Goal: Check status: Check status

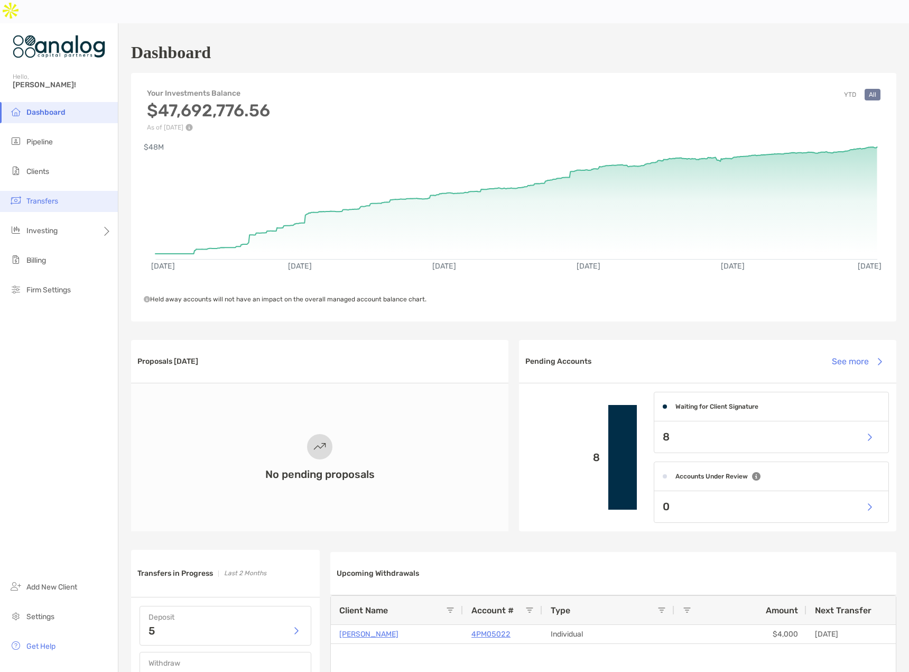
click at [39, 197] on span "Transfers" at bounding box center [42, 201] width 32 height 9
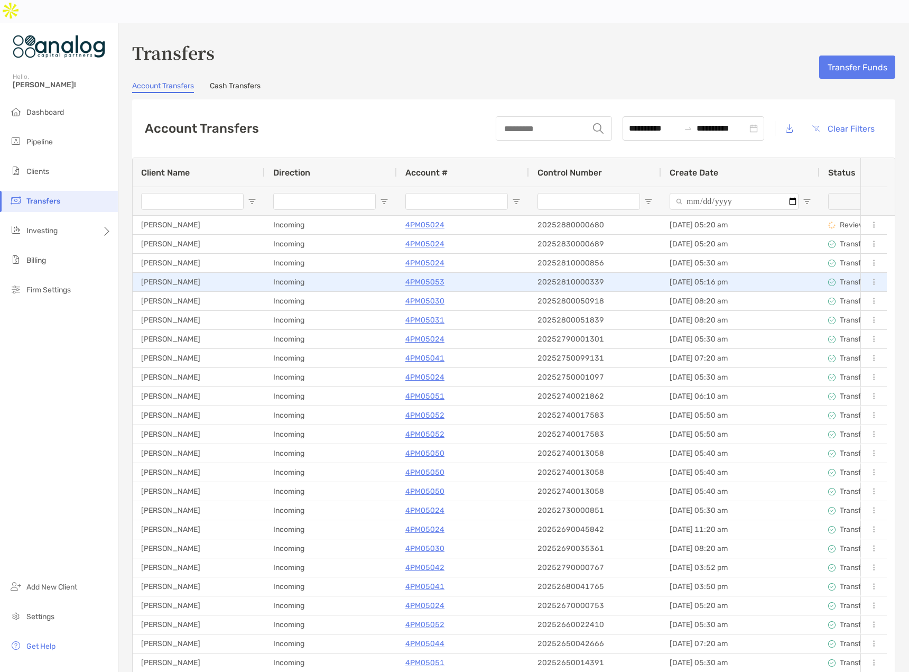
click at [429, 275] on p "4PM05053" at bounding box center [425, 281] width 39 height 13
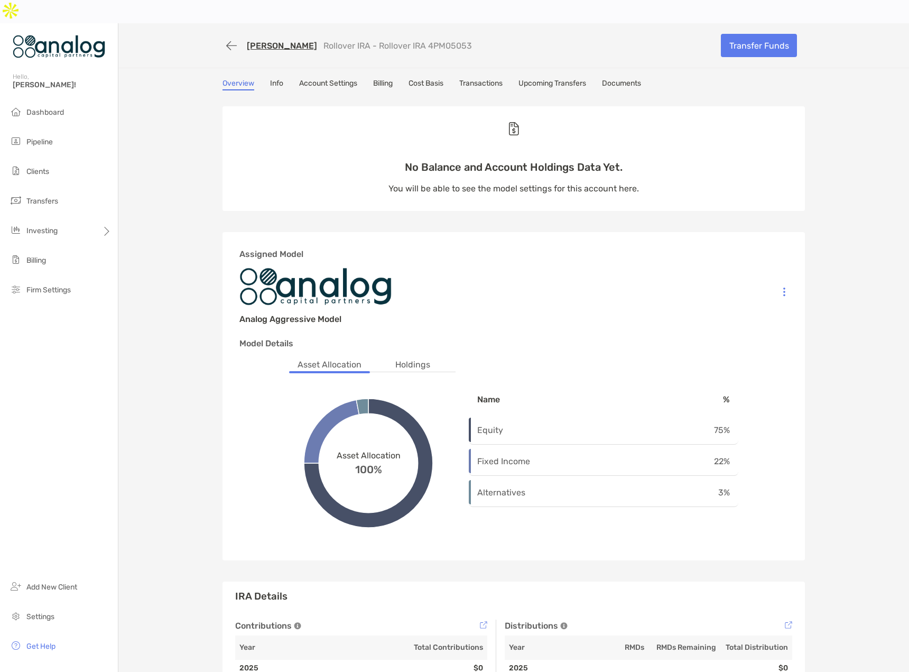
click at [490, 79] on link "Transactions" at bounding box center [480, 85] width 43 height 12
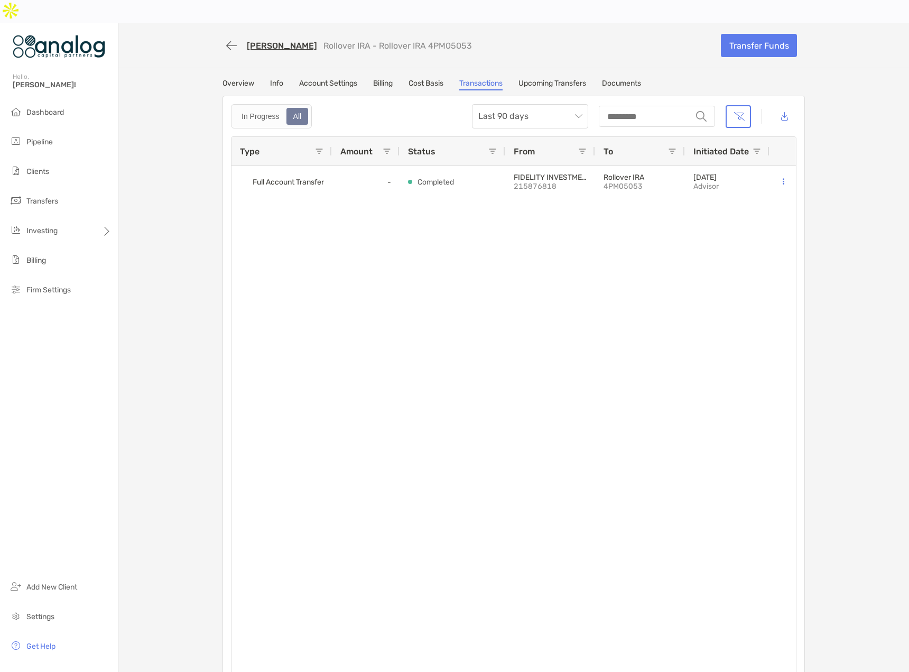
click at [549, 79] on link "Upcoming Transfers" at bounding box center [553, 85] width 68 height 12
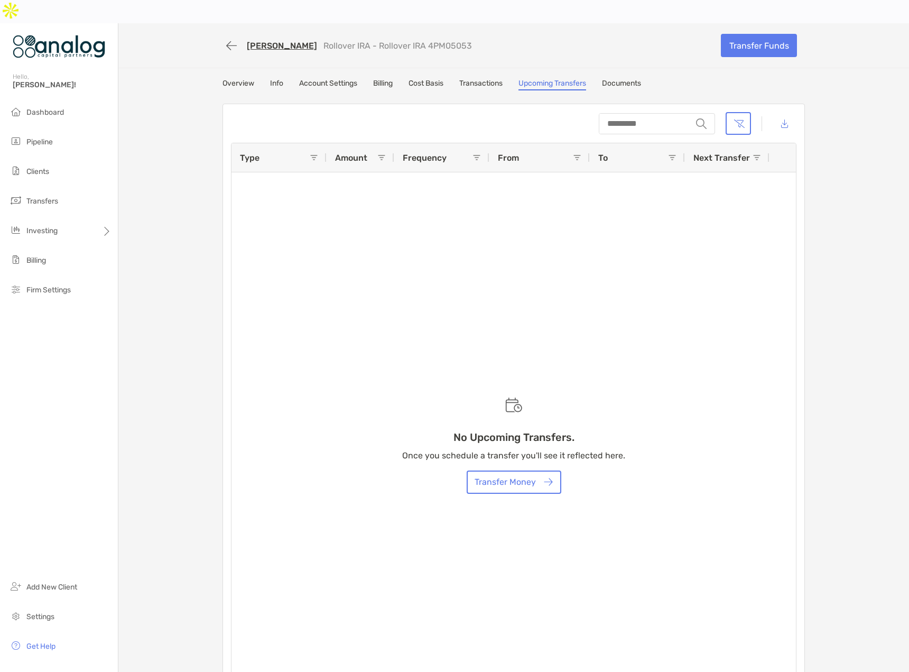
click at [270, 79] on link "Info" at bounding box center [276, 85] width 13 height 12
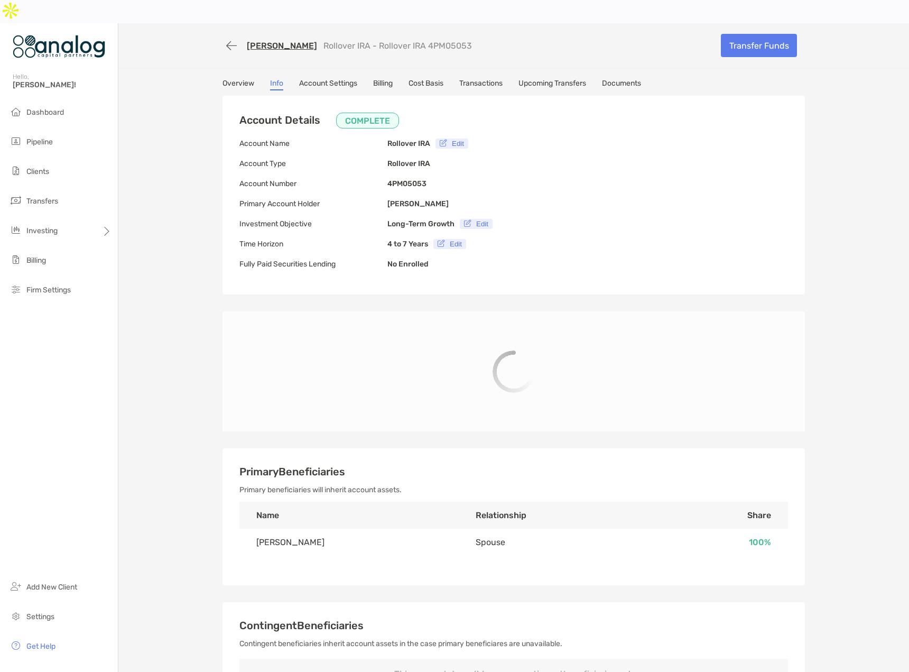
type input "**********"
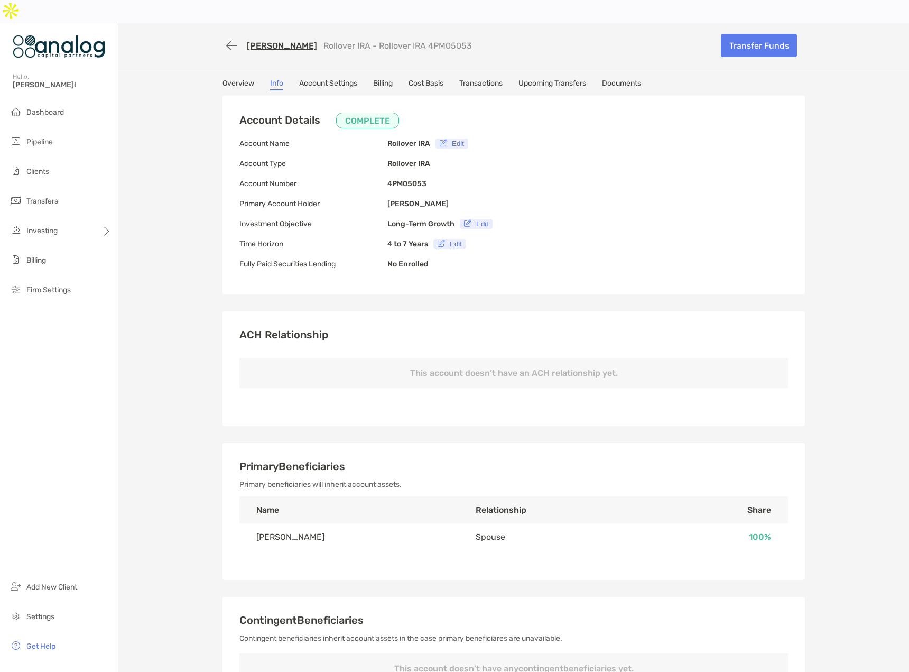
click at [420, 79] on link "Cost Basis" at bounding box center [426, 85] width 35 height 12
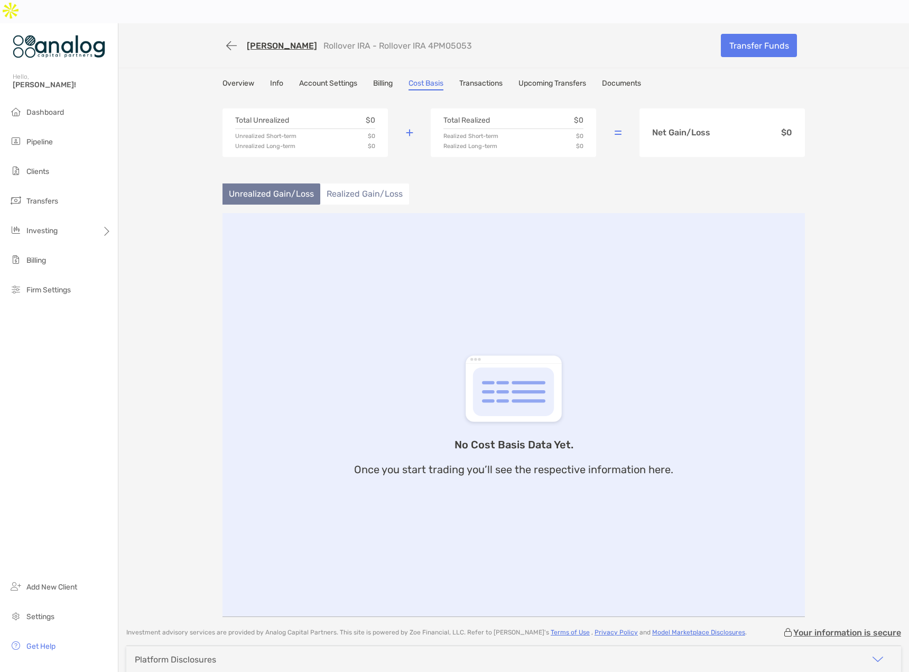
click at [234, 79] on link "Overview" at bounding box center [239, 85] width 32 height 12
